Goal: Check status: Check status

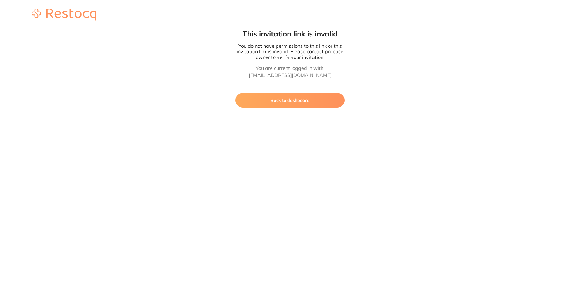
click at [274, 102] on button "Back to dashboard" at bounding box center [289, 100] width 109 height 15
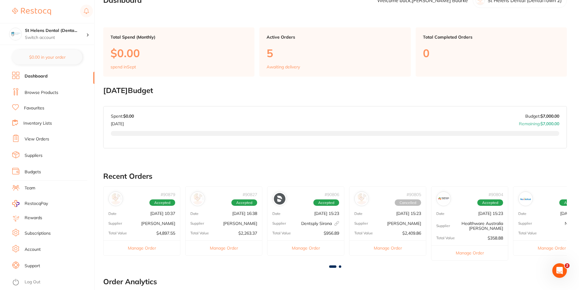
scroll to position [13, 0]
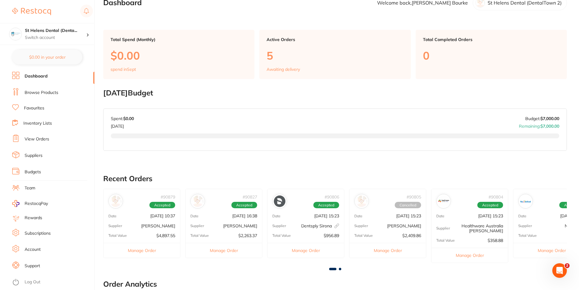
click at [39, 140] on link "View Orders" at bounding box center [37, 139] width 25 height 6
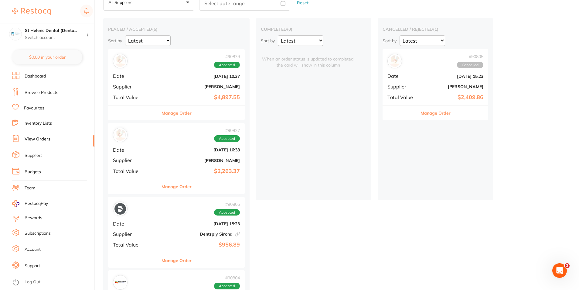
scroll to position [30, 0]
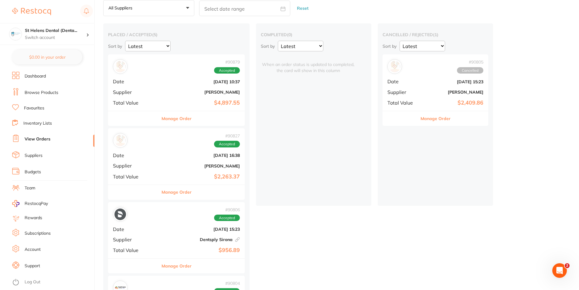
click at [163, 117] on button "Manage Order" at bounding box center [176, 118] width 30 height 15
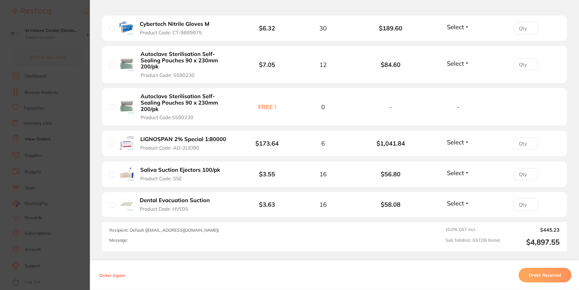
scroll to position [910, 0]
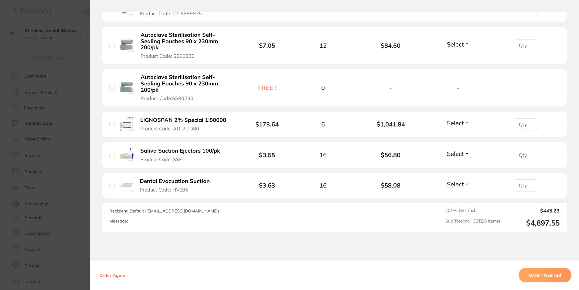
click at [73, 148] on section "Order ID: Restocq- 90879 Order Information Accepted Order Order Date [DATE] 10:…" at bounding box center [289, 145] width 579 height 290
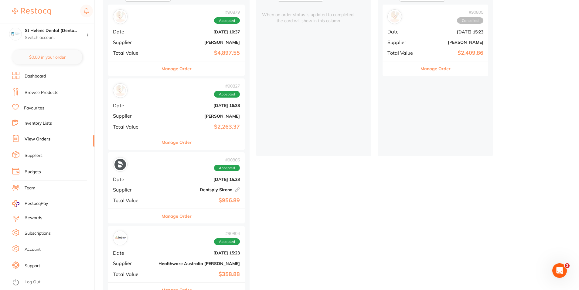
scroll to position [91, 0]
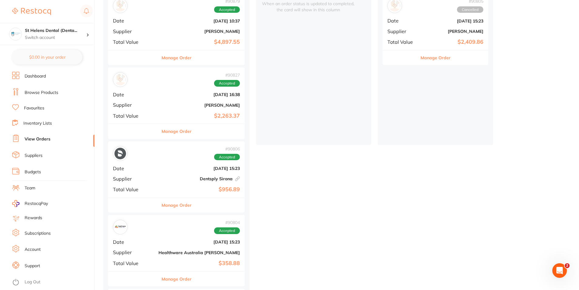
click at [161, 133] on button "Manage Order" at bounding box center [176, 131] width 30 height 15
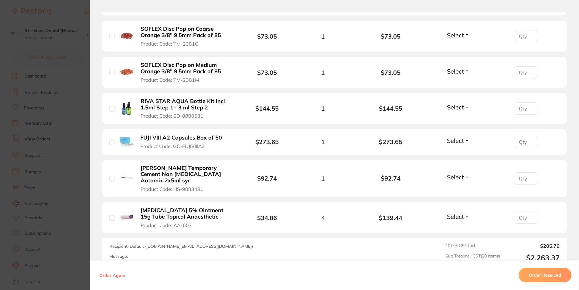
scroll to position [728, 0]
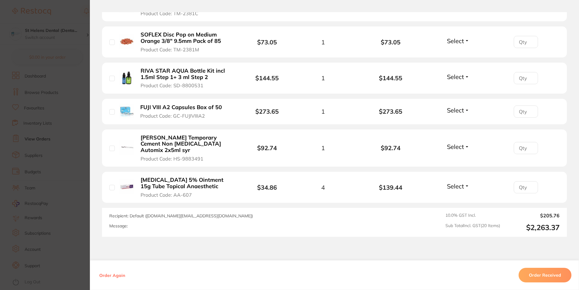
click at [79, 150] on section "Order ID: Restocq- 90827 Order Information Accepted Order Order Date [DATE] 16:…" at bounding box center [289, 145] width 579 height 290
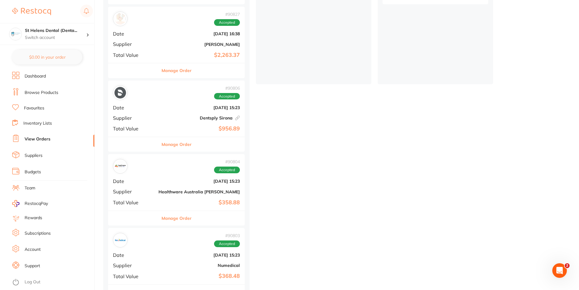
scroll to position [170, 0]
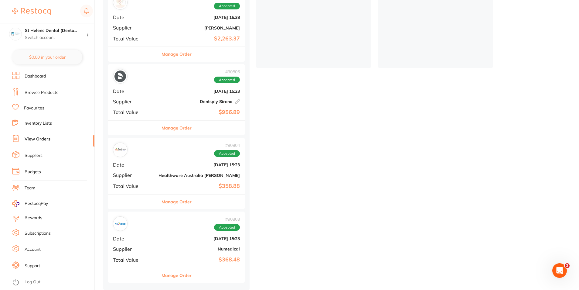
click at [161, 200] on button "Manage Order" at bounding box center [176, 201] width 30 height 15
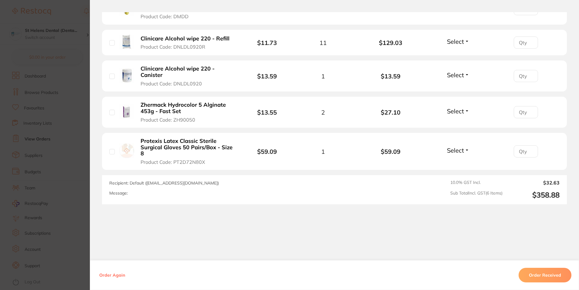
scroll to position [260, 0]
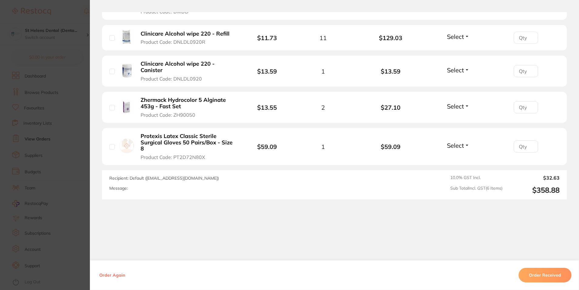
click at [77, 178] on section "Order ID: Restocq- 90804 Order Information Accepted Order Order Date [DATE] 15:…" at bounding box center [289, 145] width 579 height 290
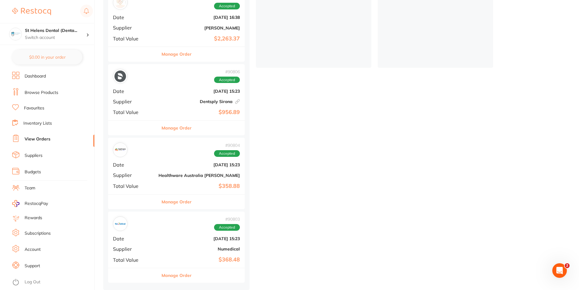
click at [139, 277] on div "Manage Order" at bounding box center [176, 274] width 137 height 15
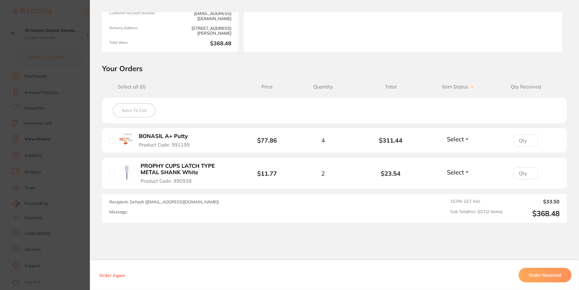
scroll to position [91, 0]
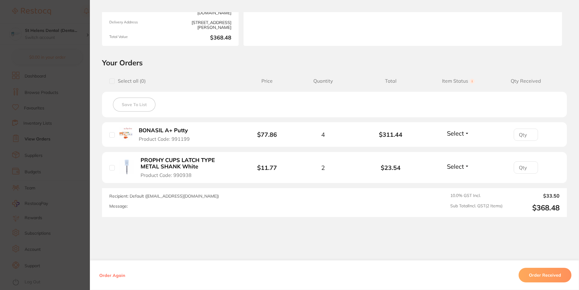
click at [65, 167] on section "Order ID: Restocq- 90803 Order Information Accepted Order Order Date [DATE] 15:…" at bounding box center [289, 145] width 579 height 290
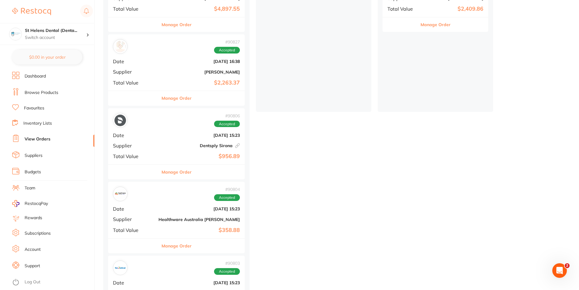
scroll to position [79, 0]
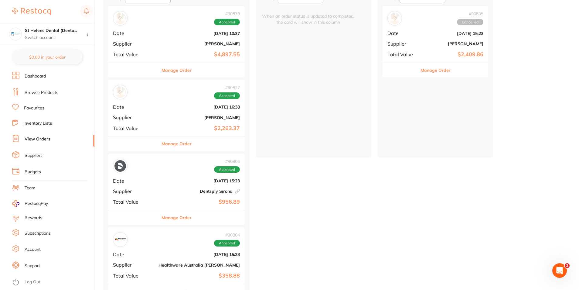
click at [161, 216] on button "Manage Order" at bounding box center [176, 217] width 30 height 15
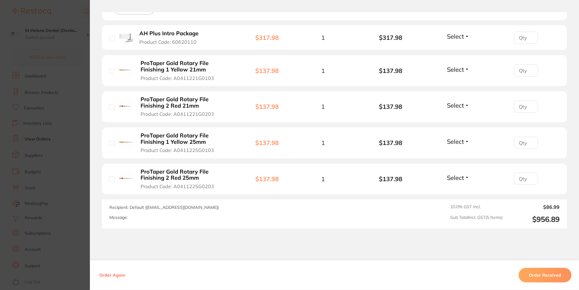
scroll to position [218, 0]
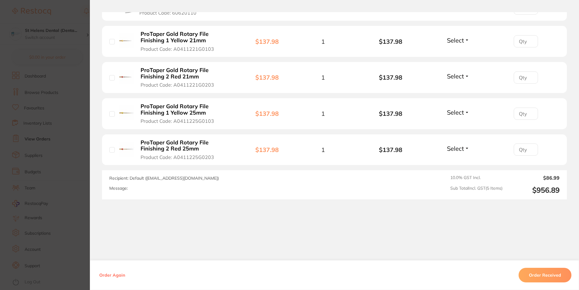
click at [69, 158] on section "Order ID: Restocq- 90806 Linked Order Order Information Accepted Order Order Da…" at bounding box center [289, 145] width 579 height 290
